Goal: Task Accomplishment & Management: Complete application form

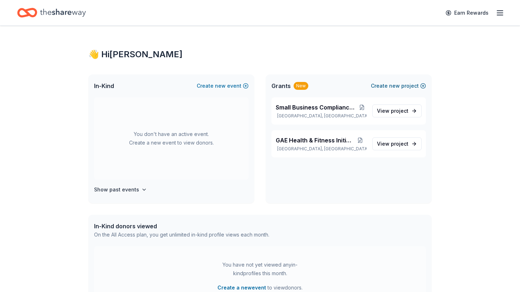
click at [399, 83] on span "new" at bounding box center [394, 85] width 11 height 9
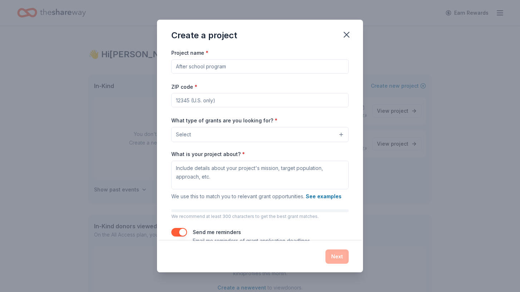
click at [244, 65] on input "Project name *" at bounding box center [259, 66] width 177 height 14
type input "3D Printer Class for Elementary and High School"
click at [264, 102] on input "ZIP code *" at bounding box center [259, 100] width 177 height 14
type input "90026"
click at [250, 136] on button "Select" at bounding box center [259, 134] width 177 height 15
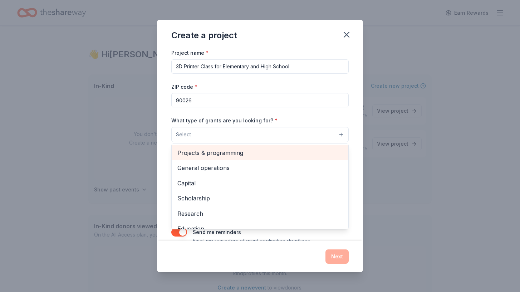
click at [237, 154] on span "Projects & programming" at bounding box center [259, 152] width 165 height 9
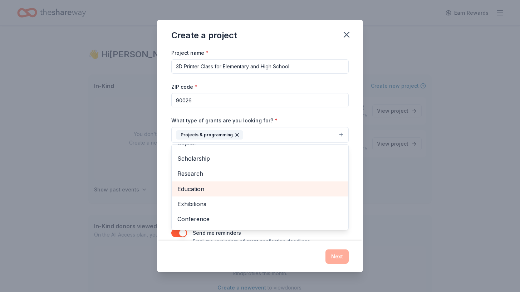
scroll to position [23, 0]
click at [216, 189] on span "Education" at bounding box center [259, 191] width 165 height 9
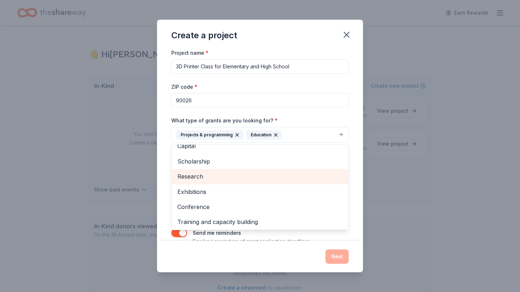
scroll to position [0, 0]
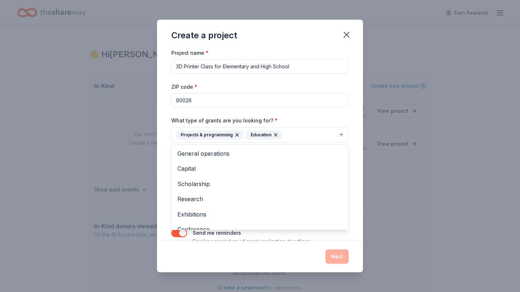
click at [325, 118] on div "What type of grants are you looking for? * Projects & programming Education Gen…" at bounding box center [259, 129] width 177 height 27
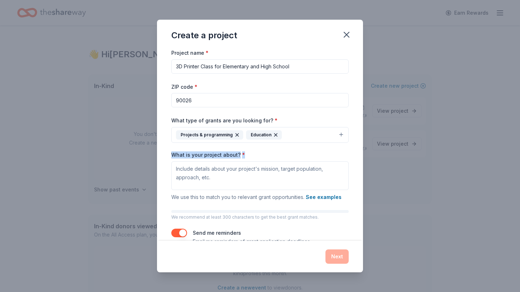
drag, startPoint x: 242, startPoint y: 154, endPoint x: 162, endPoint y: 154, distance: 80.4
click at [162, 154] on div "Project name * 3D Printer Class for Elementary and High School ZIP code * 90026…" at bounding box center [260, 144] width 206 height 192
copy label "What is your project about? *"
click at [220, 169] on textarea "What is your project about? *" at bounding box center [259, 175] width 177 height 29
paste textarea "This project is an 8-week, once-a-week, 1-hour 3D printing course designed to i…"
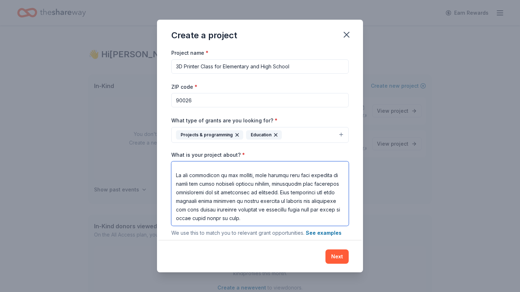
scroll to position [52, 0]
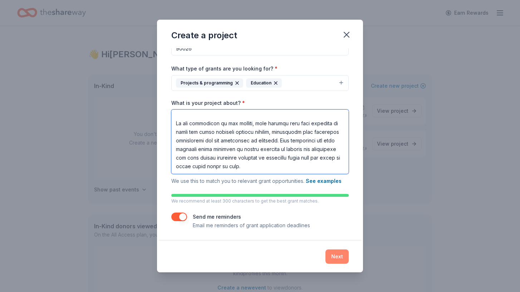
type textarea "This project is an 8-week, once-a-week, 1-hour 3D printing course designed to i…"
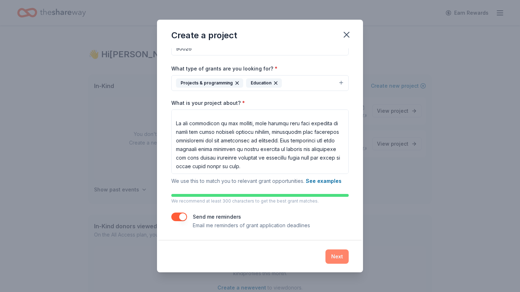
click at [334, 253] on button "Next" at bounding box center [336, 256] width 23 height 14
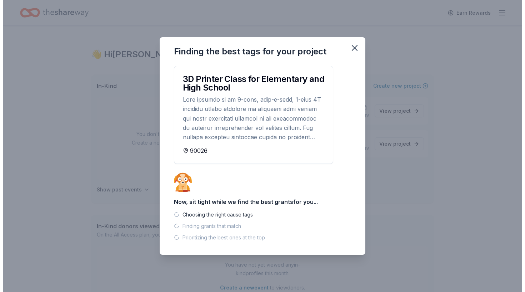
scroll to position [0, 0]
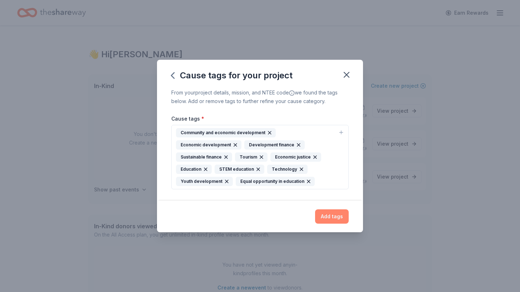
click at [335, 221] on button "Add tags" at bounding box center [332, 216] width 34 height 14
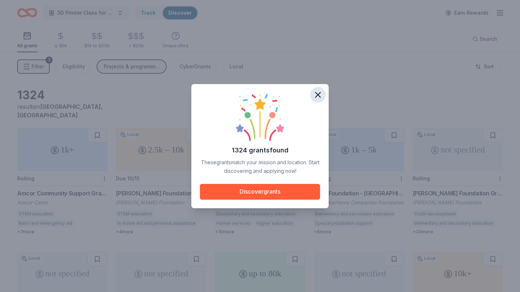
click at [321, 95] on icon "button" at bounding box center [318, 95] width 10 height 10
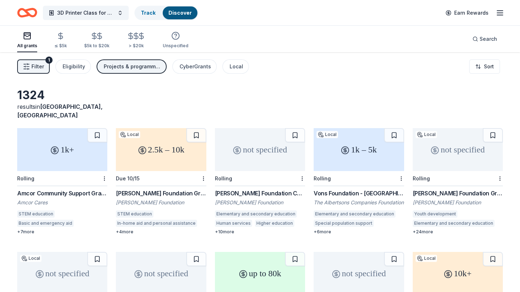
click at [60, 189] on div "Amcor Community Support Grants" at bounding box center [62, 193] width 90 height 9
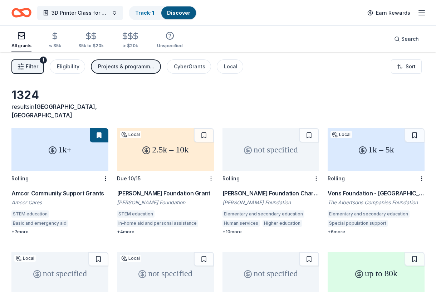
click at [177, 189] on div "Julius Sumner Miller Foundation Grant Julius Sumner Miller Foundation STEM educ…" at bounding box center [165, 212] width 97 height 46
click at [55, 178] on div "1k+ Rolling Amcor Community Support Grants Amcor Cares STEM education Basic and…" at bounding box center [59, 181] width 97 height 106
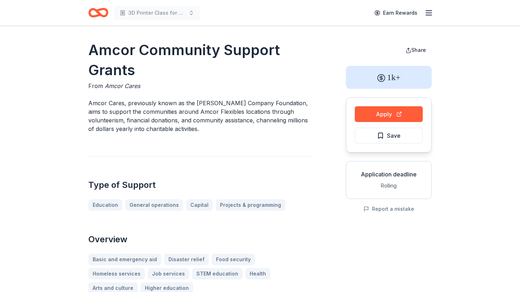
drag, startPoint x: 134, startPoint y: 71, endPoint x: 90, endPoint y: 46, distance: 51.0
click at [90, 46] on h1 "Amcor Community Support Grants" at bounding box center [199, 60] width 223 height 40
drag, startPoint x: 89, startPoint y: 49, endPoint x: 126, endPoint y: 69, distance: 41.6
click at [126, 69] on h1 "Amcor Community Support Grants" at bounding box center [199, 60] width 223 height 40
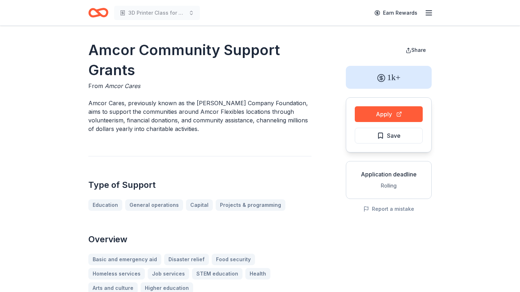
click at [126, 69] on h1 "Amcor Community Support Grants" at bounding box center [199, 60] width 223 height 40
drag, startPoint x: 127, startPoint y: 102, endPoint x: 90, endPoint y: 102, distance: 37.2
click at [90, 102] on p "Amcor Cares, previously known as the Bemis Company Foundation, aims to support …" at bounding box center [199, 116] width 223 height 34
click at [390, 136] on span "Save" at bounding box center [394, 135] width 14 height 9
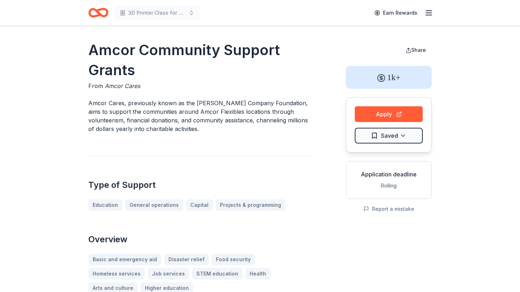
click at [244, 55] on h1 "Amcor Community Support Grants" at bounding box center [199, 60] width 223 height 40
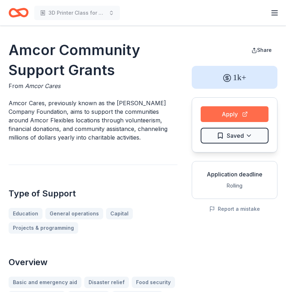
click at [229, 114] on button "Apply" at bounding box center [235, 114] width 68 height 16
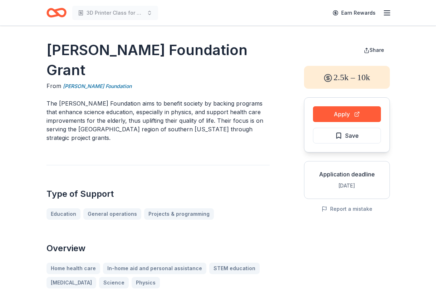
drag, startPoint x: 118, startPoint y: 77, endPoint x: 40, endPoint y: 67, distance: 78.5
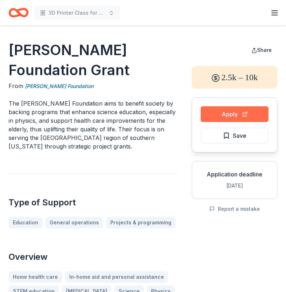
click at [227, 110] on button "Apply" at bounding box center [235, 114] width 68 height 16
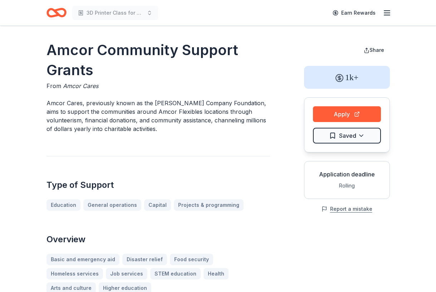
click at [339, 209] on button "Report a mistake" at bounding box center [346, 208] width 51 height 9
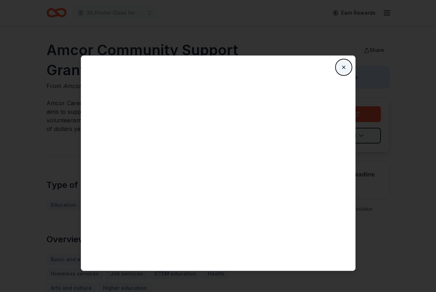
click at [344, 69] on button "Close" at bounding box center [343, 67] width 14 height 14
